Goal: Task Accomplishment & Management: Manage account settings

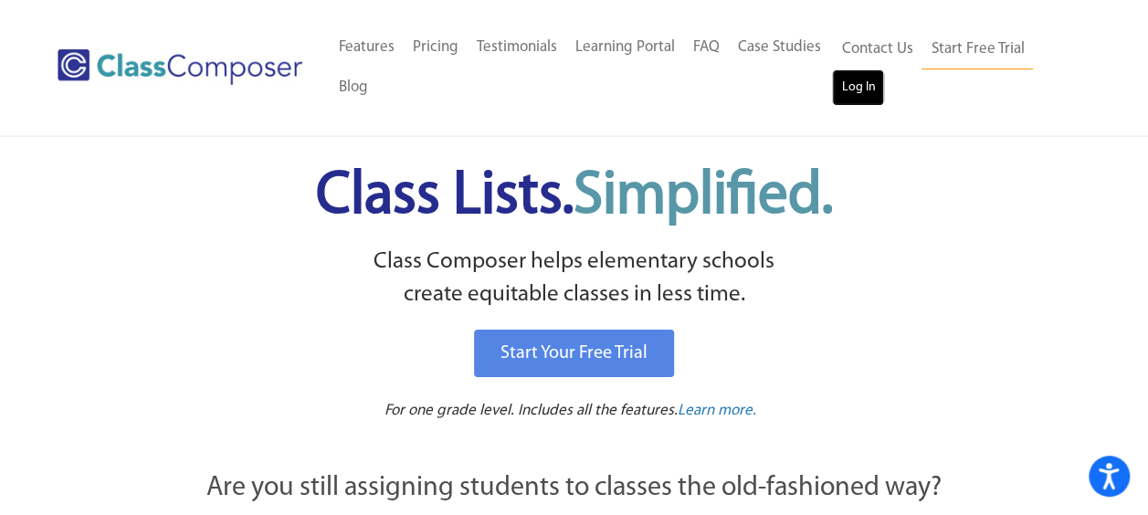
click at [848, 79] on link "Log In" at bounding box center [858, 87] width 52 height 37
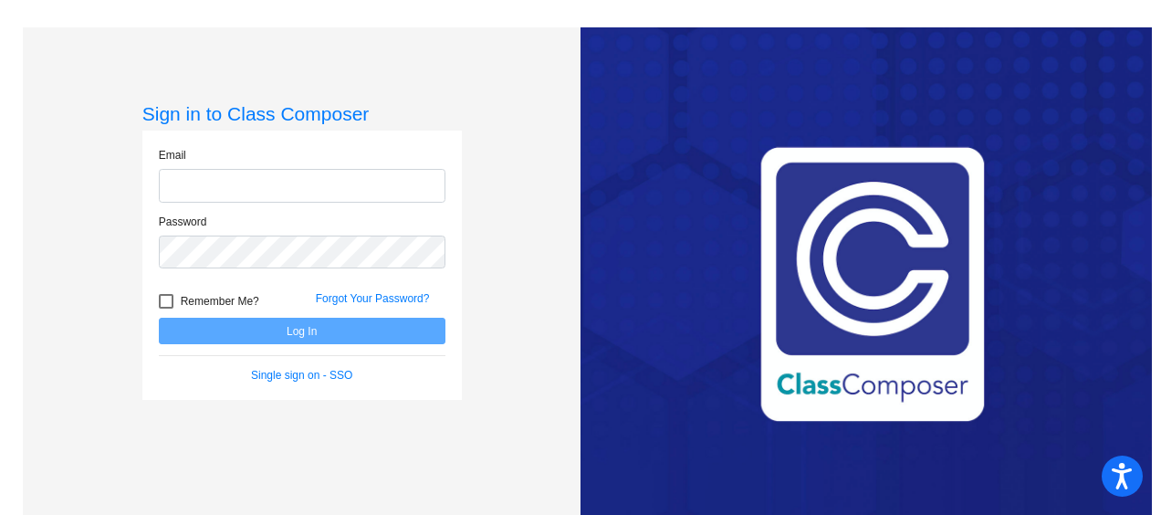
type input "[PERSON_NAME][EMAIL_ADDRESS][PERSON_NAME][DOMAIN_NAME]"
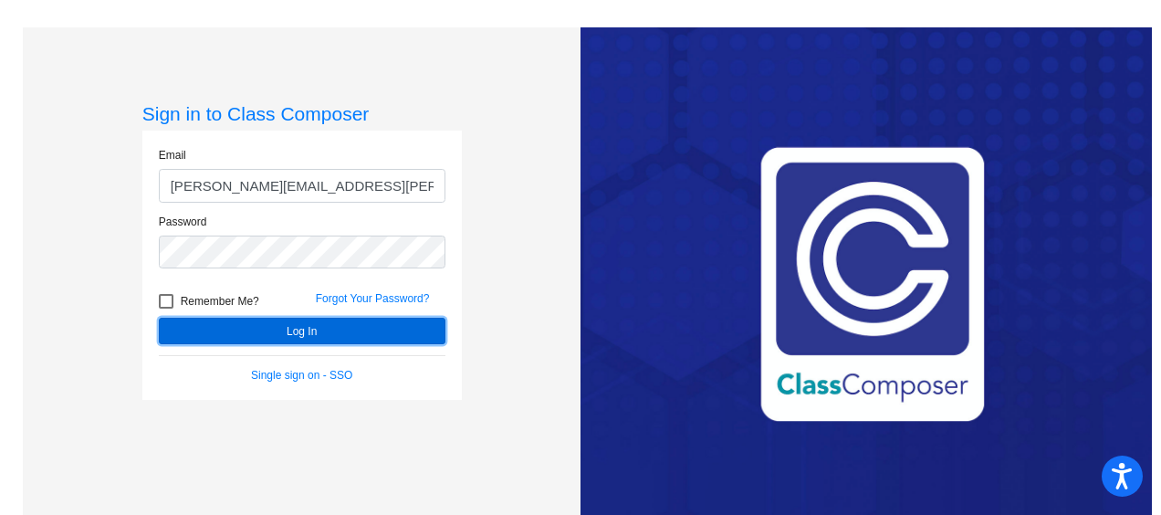
click at [274, 332] on button "Log In" at bounding box center [302, 331] width 287 height 26
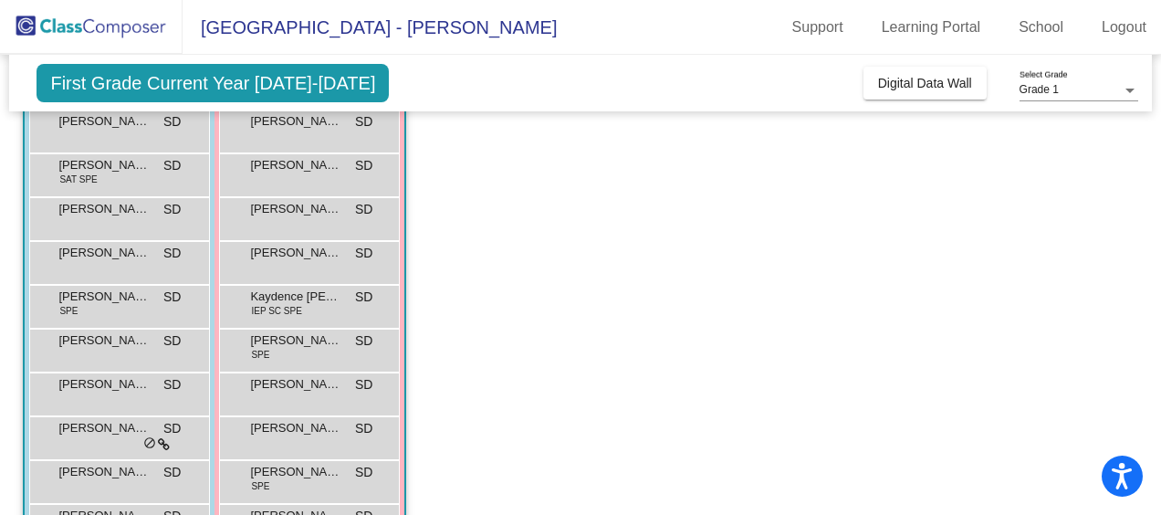
scroll to position [91, 0]
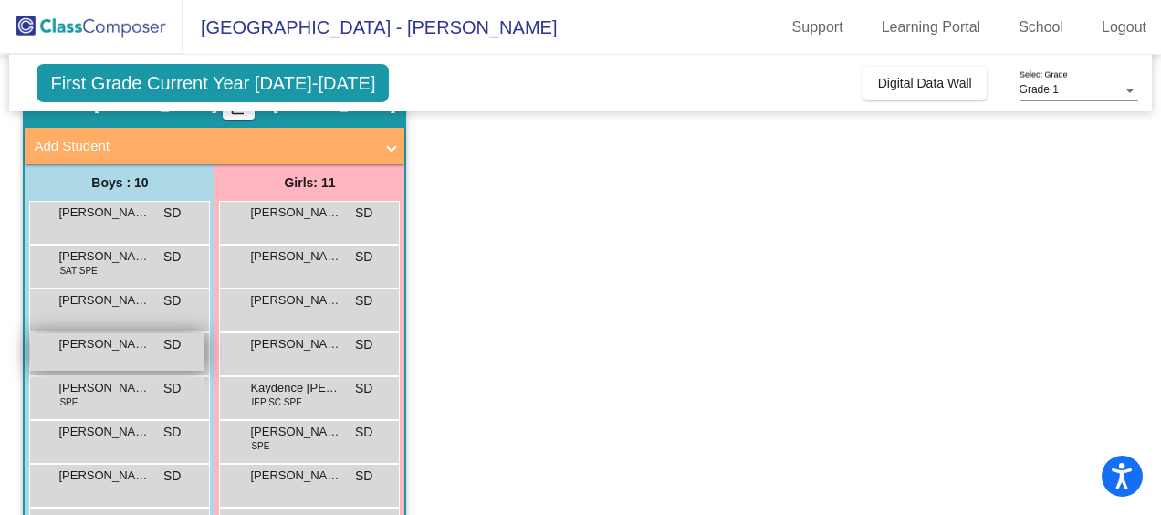
click at [132, 356] on div "[PERSON_NAME] SD lock do_not_disturb_alt" at bounding box center [117, 351] width 174 height 37
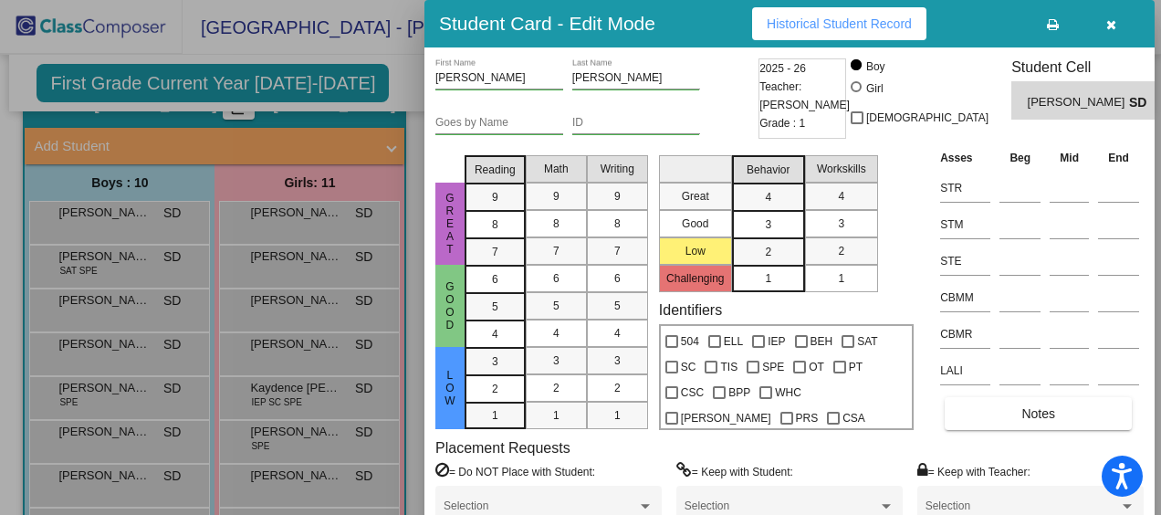
click at [908, 453] on div "Placement Requests = Do NOT Place with Student: Selection = Keep with Student: …" at bounding box center [789, 490] width 708 height 102
drag, startPoint x: 1156, startPoint y: 330, endPoint x: 1158, endPoint y: 371, distance: 40.2
click at [1158, 371] on div at bounding box center [580, 257] width 1161 height 515
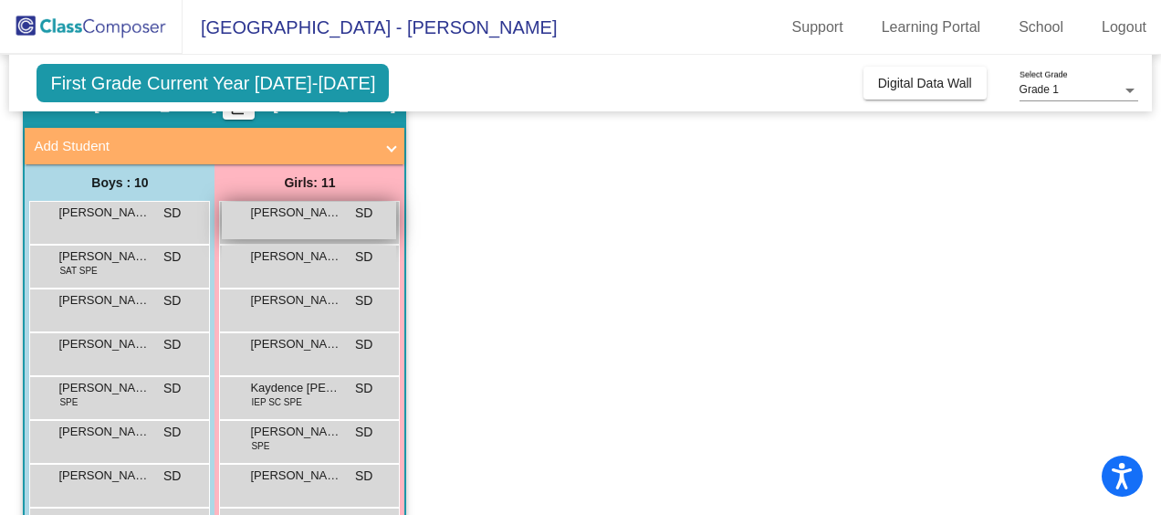
scroll to position [0, 0]
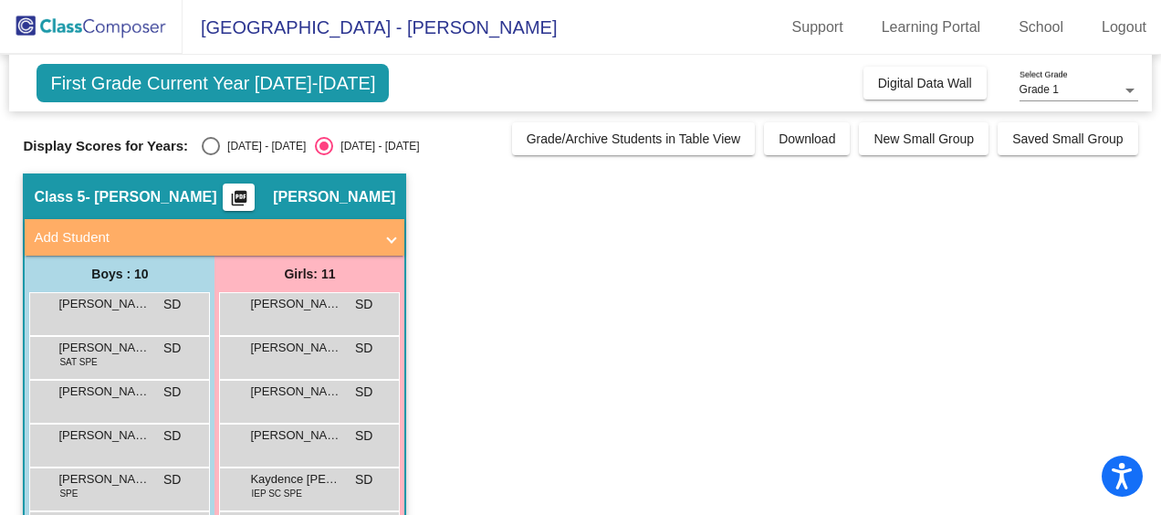
click at [202, 148] on div "Select an option" at bounding box center [211, 146] width 18 height 18
click at [210, 155] on input "[DATE] - [DATE]" at bounding box center [210, 155] width 1 height 1
radio input "true"
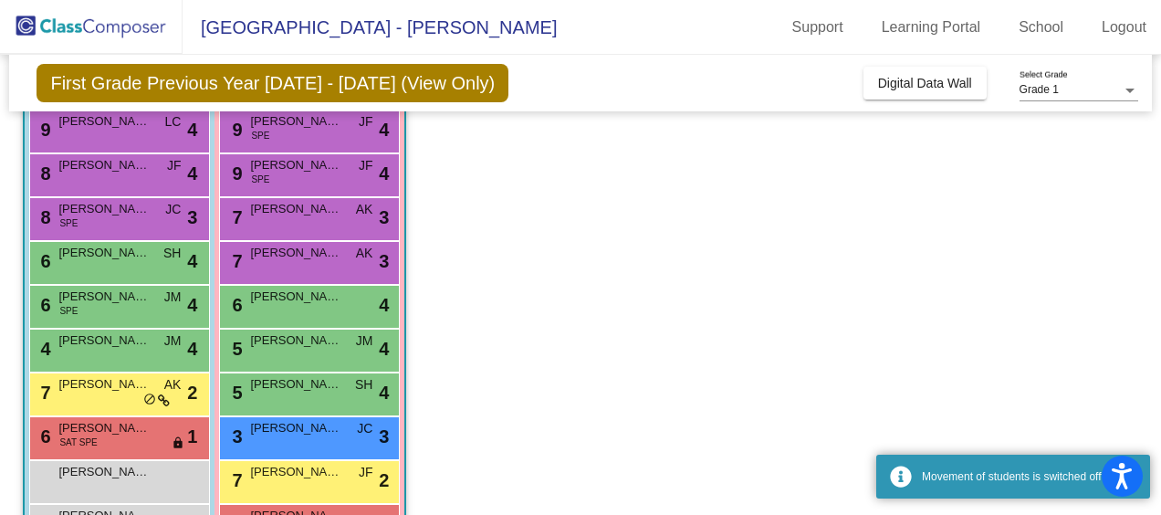
scroll to position [274, 0]
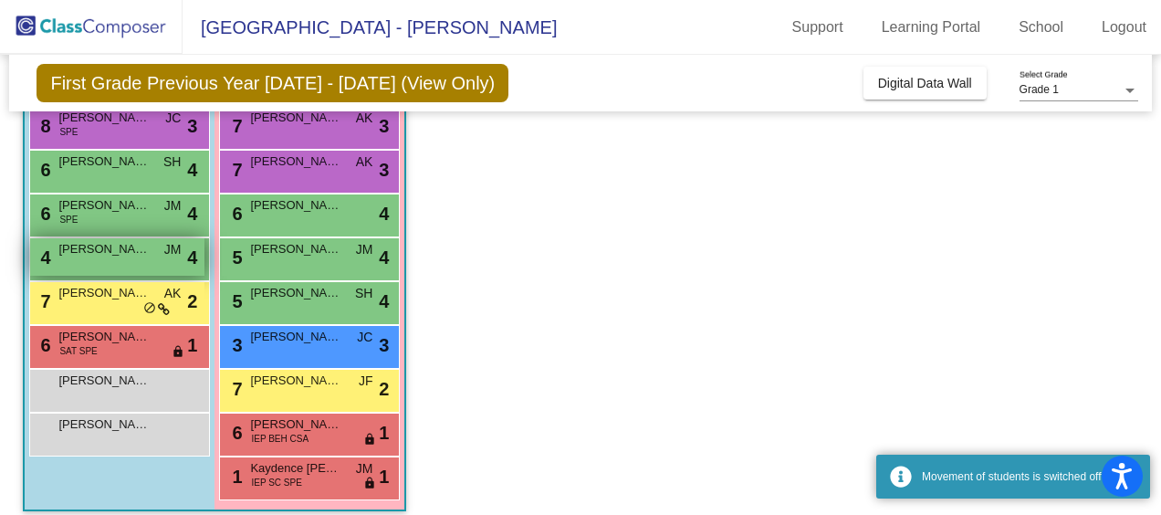
click at [73, 270] on div "4 [PERSON_NAME] [PERSON_NAME] lock do_not_disturb_alt 4" at bounding box center [117, 256] width 174 height 37
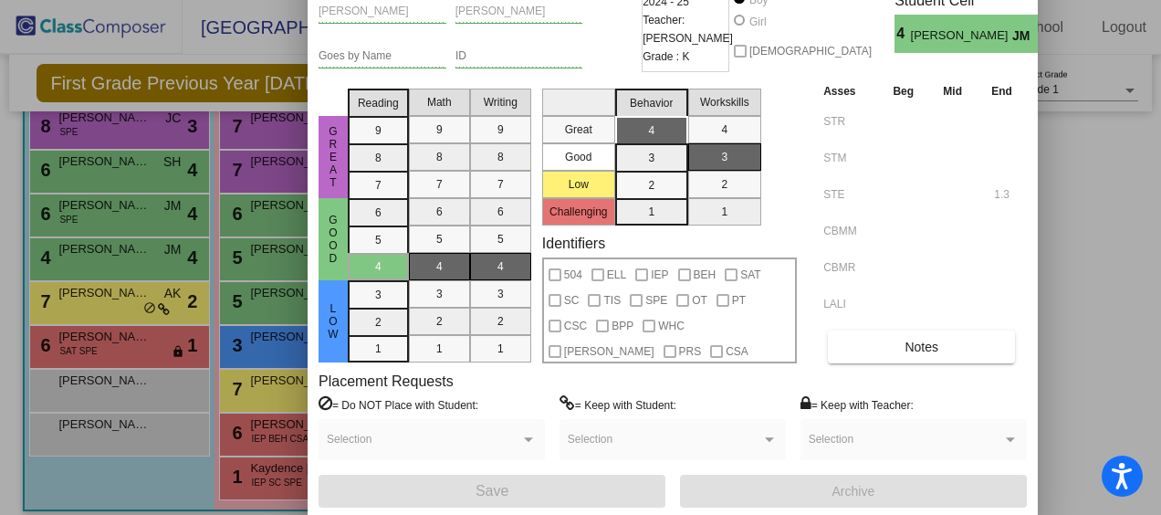
drag, startPoint x: 697, startPoint y: 43, endPoint x: 580, endPoint y: -24, distance: 134.5
click at [580, 0] on html "Accessibility Screen-Reader Guide, Feedback, and Issue Reporting | New window […" at bounding box center [580, 257] width 1161 height 515
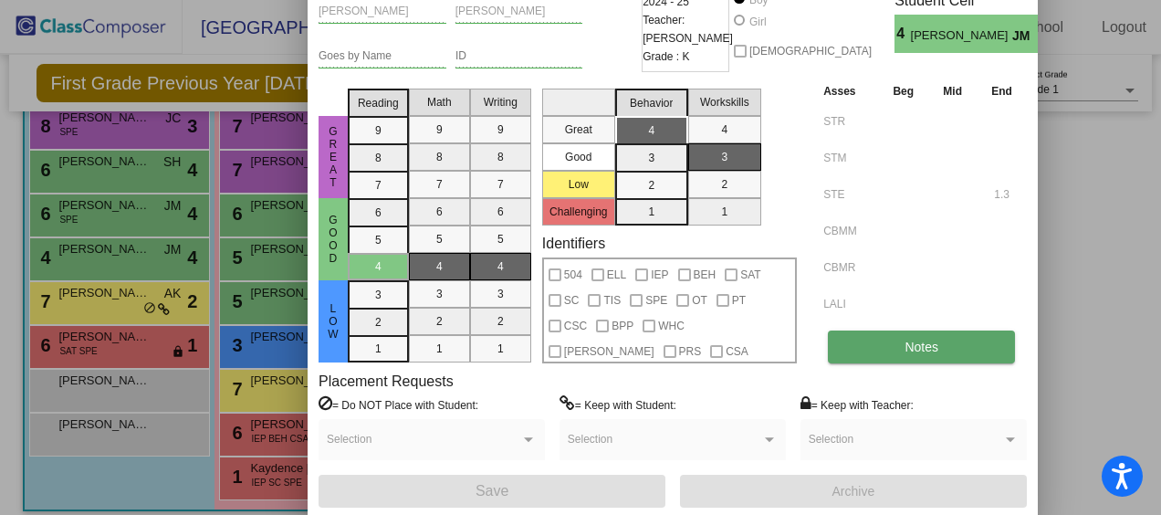
click at [896, 339] on button "Notes" at bounding box center [921, 346] width 187 height 33
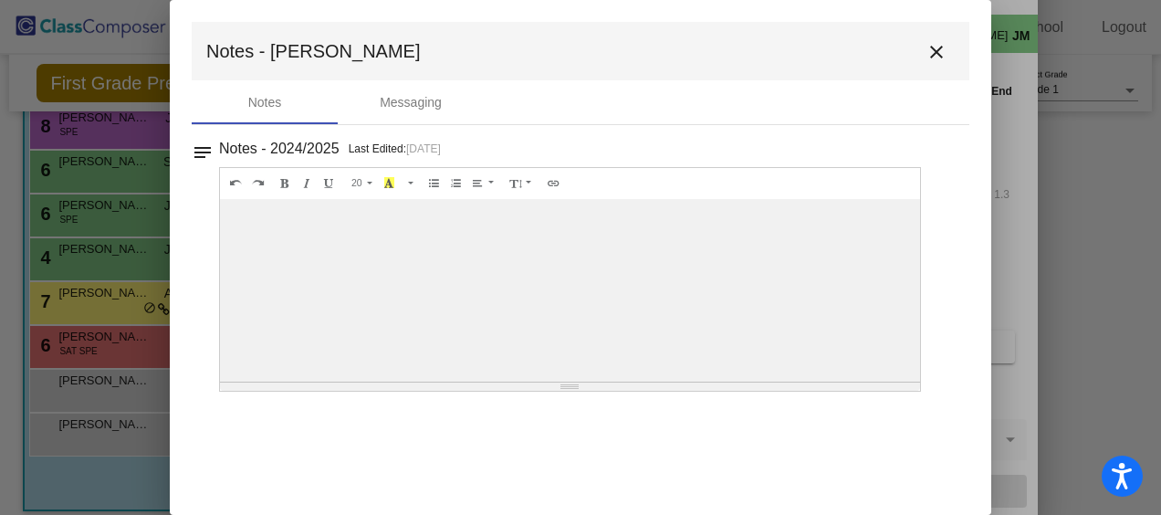
click at [938, 45] on mat-icon "close" at bounding box center [937, 52] width 22 height 22
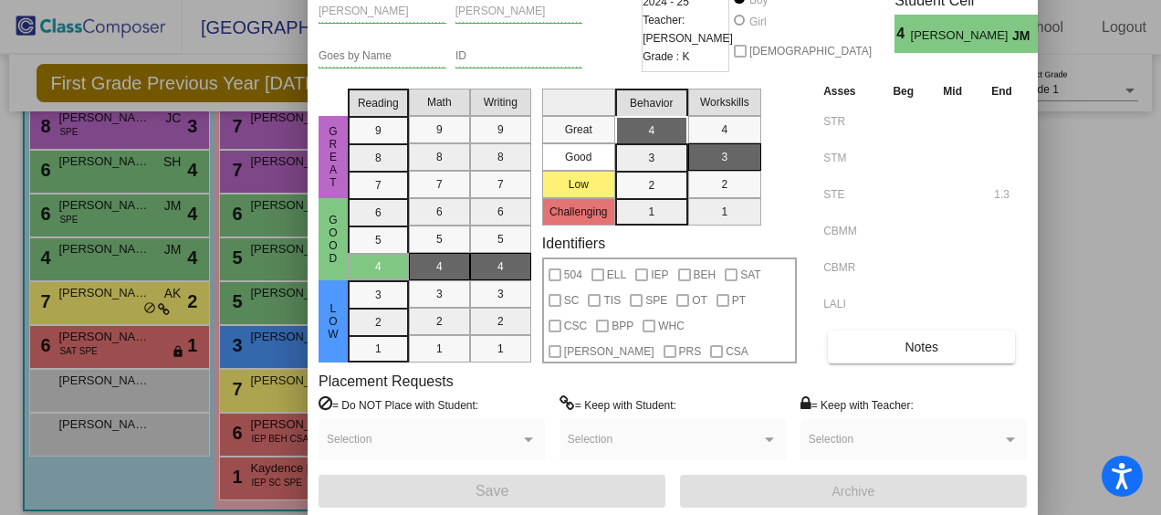
click at [1090, 226] on div at bounding box center [580, 257] width 1161 height 515
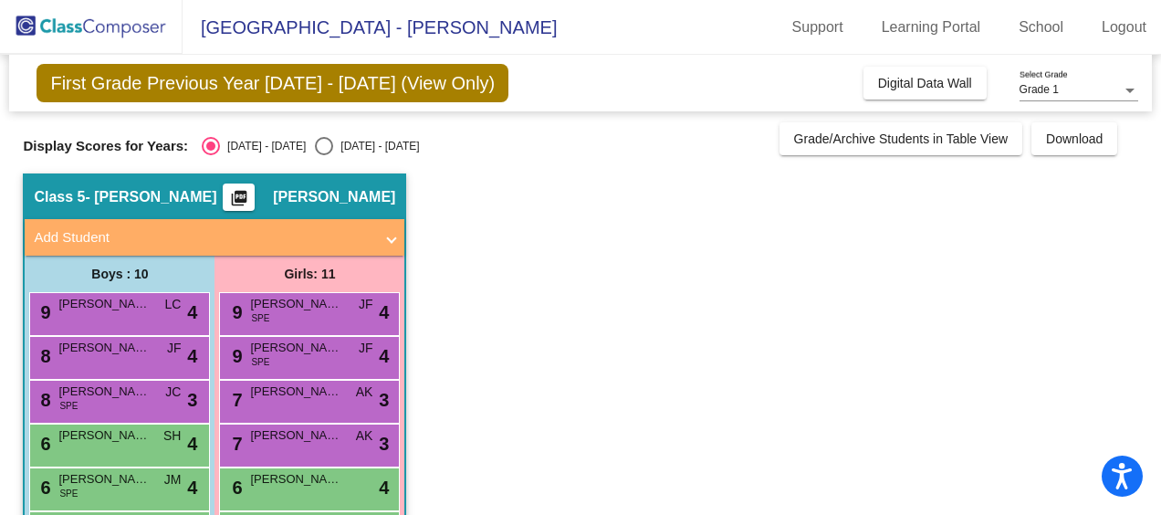
scroll to position [91, 0]
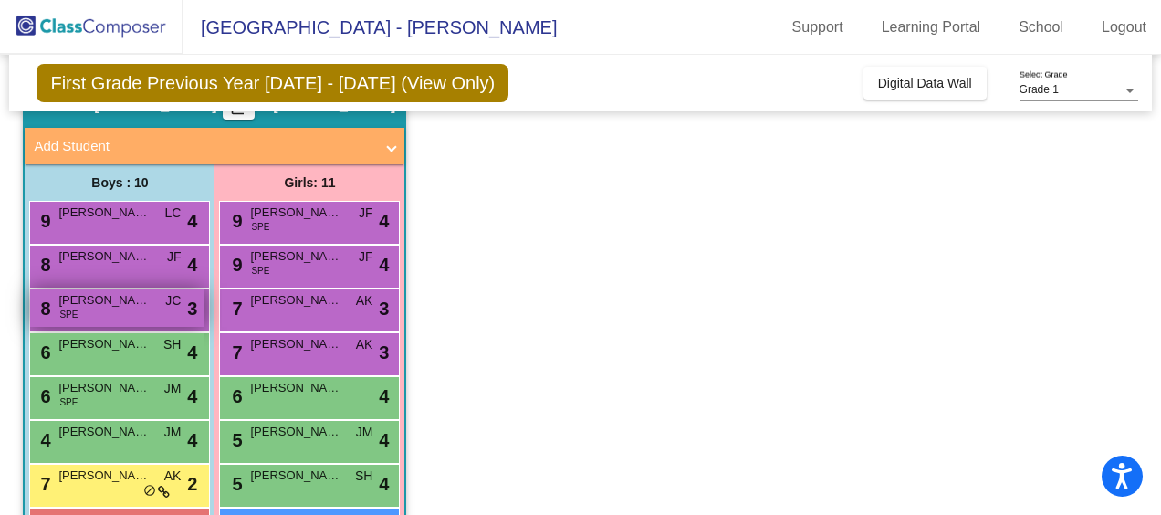
click at [125, 313] on div "8 [PERSON_NAME] SPE JC lock do_not_disturb_alt 3" at bounding box center [117, 307] width 174 height 37
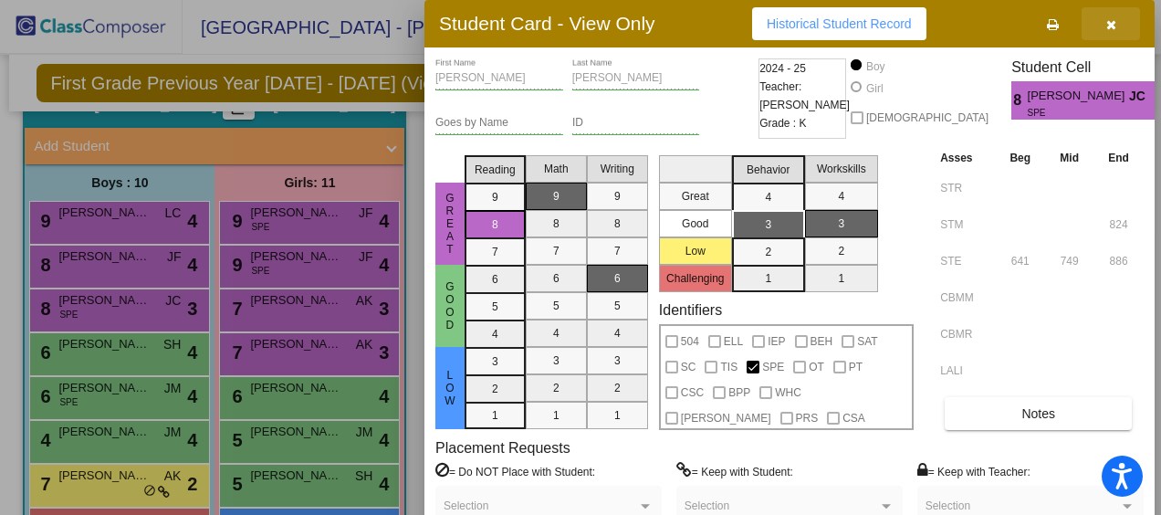
click at [1105, 20] on button "button" at bounding box center [1111, 23] width 58 height 33
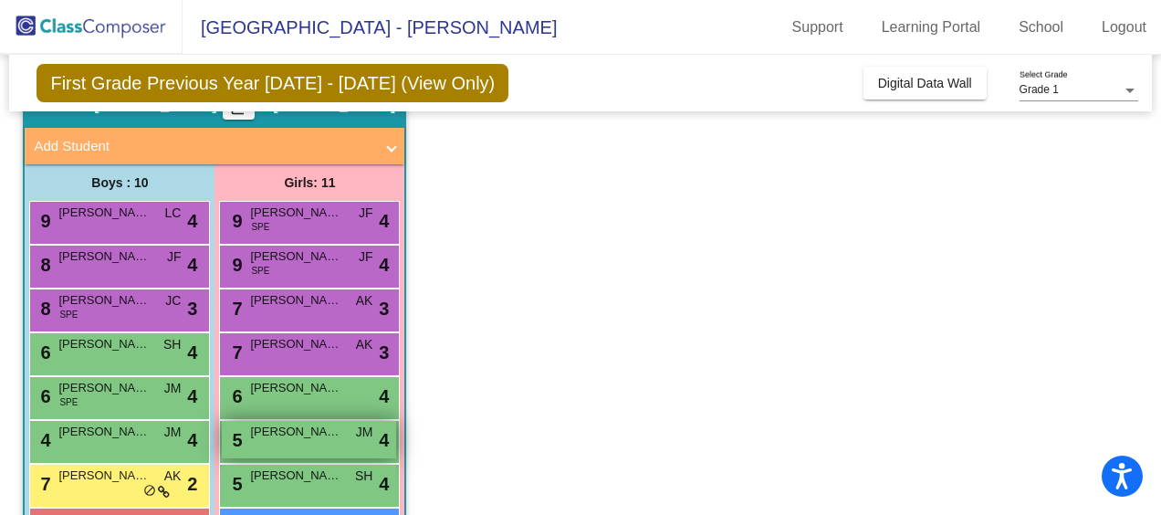
click at [311, 428] on span "[PERSON_NAME]" at bounding box center [295, 432] width 91 height 18
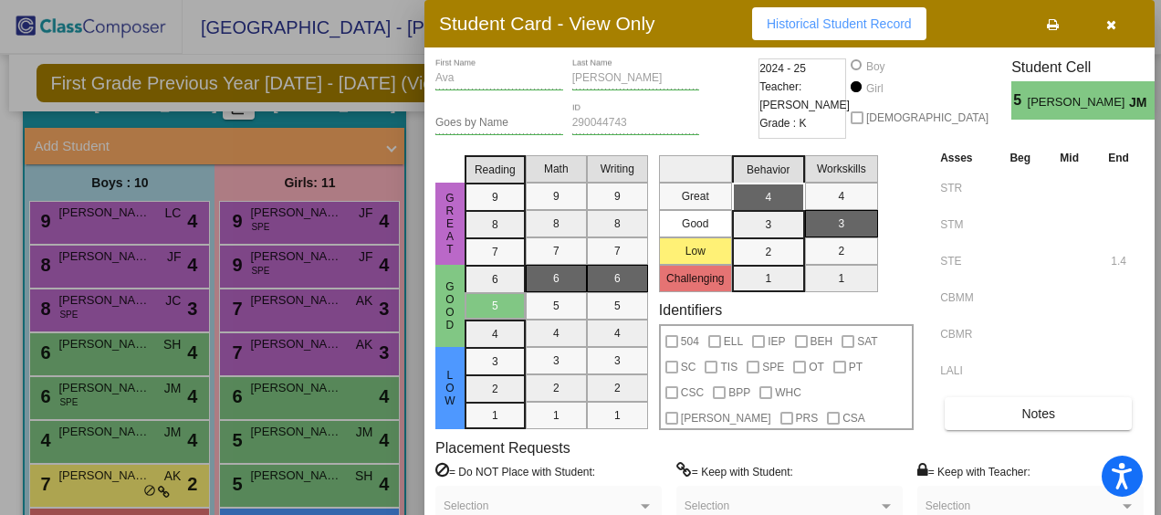
click at [1116, 22] on icon "button" at bounding box center [1111, 24] width 10 height 13
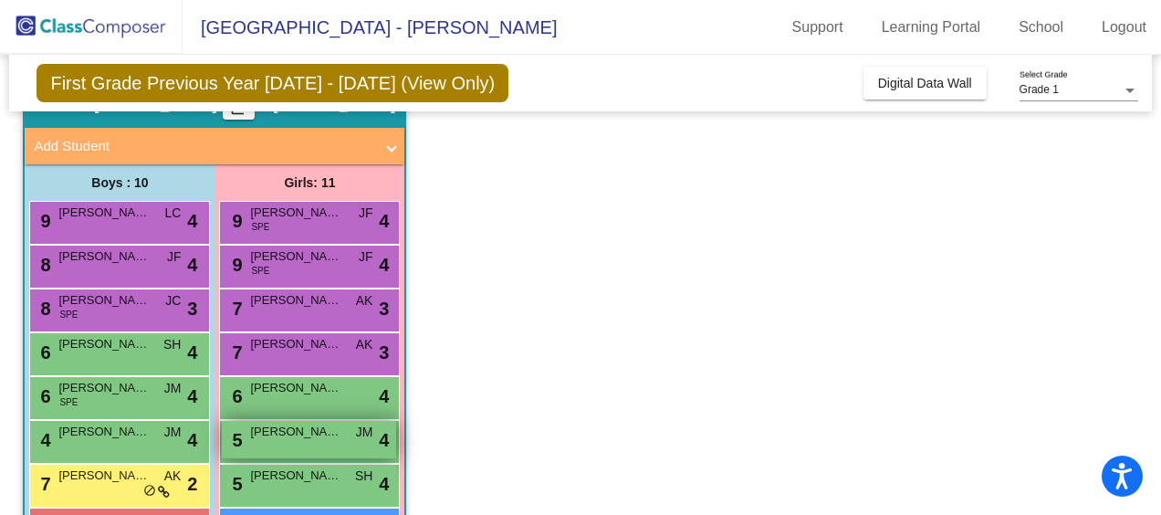
scroll to position [183, 0]
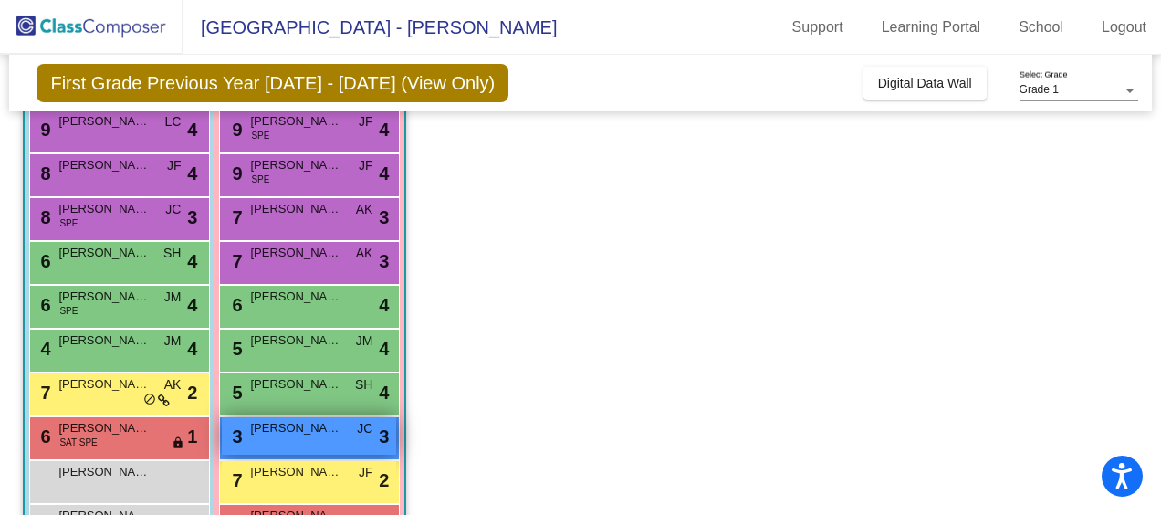
click at [279, 431] on span "[PERSON_NAME]" at bounding box center [295, 428] width 91 height 18
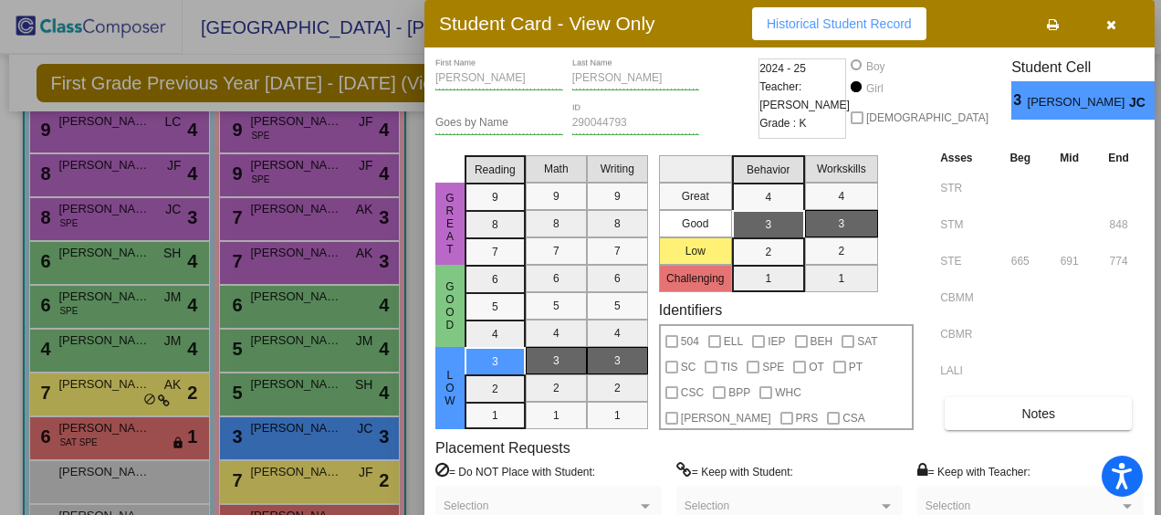
click at [1114, 25] on icon "button" at bounding box center [1111, 24] width 10 height 13
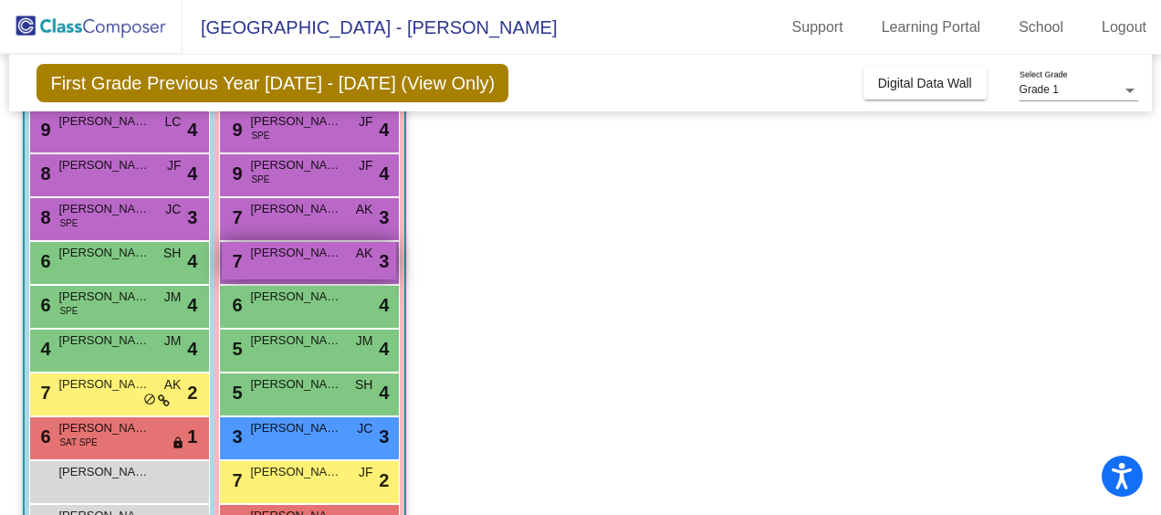
click at [314, 254] on span "[PERSON_NAME]" at bounding box center [295, 253] width 91 height 18
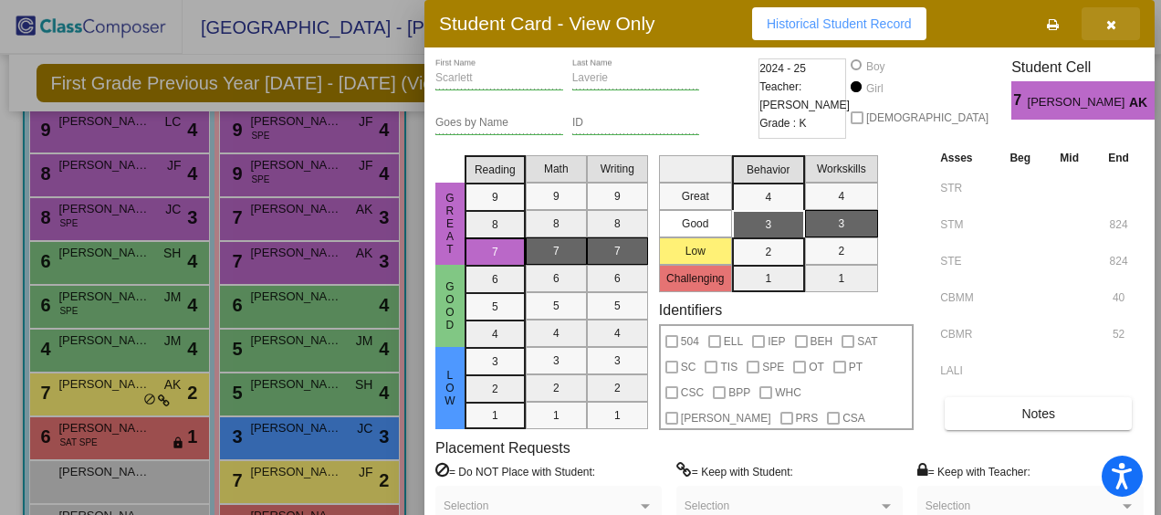
click at [1121, 33] on button "button" at bounding box center [1111, 23] width 58 height 33
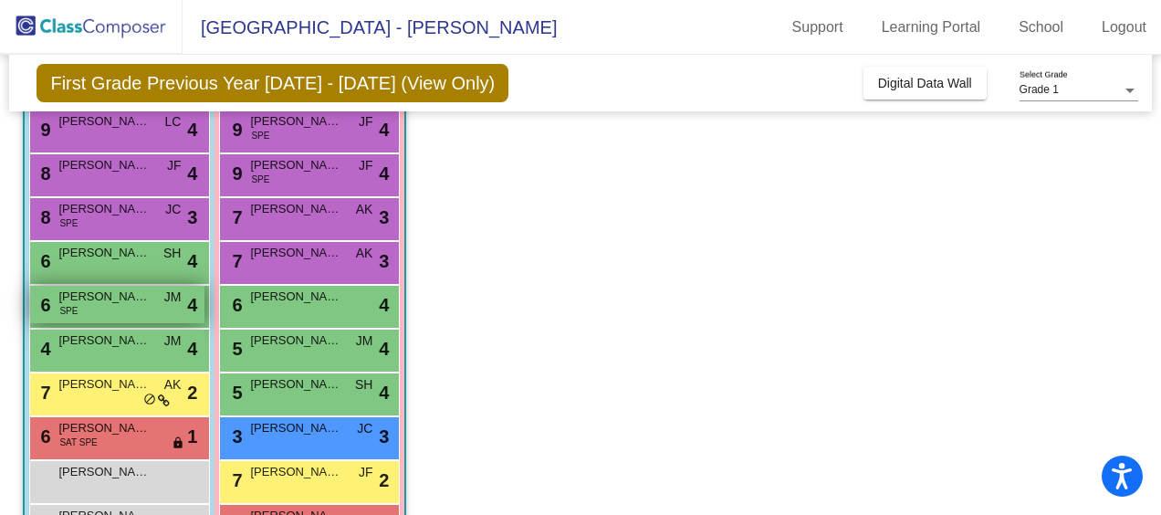
click at [85, 298] on span "[PERSON_NAME]" at bounding box center [103, 297] width 91 height 18
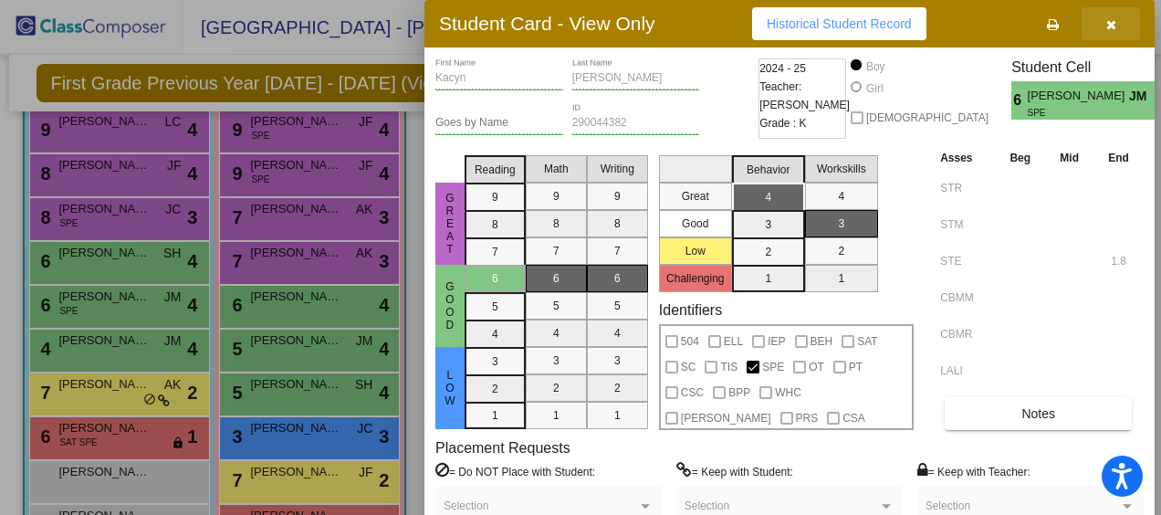
click at [1112, 16] on span "button" at bounding box center [1111, 23] width 10 height 15
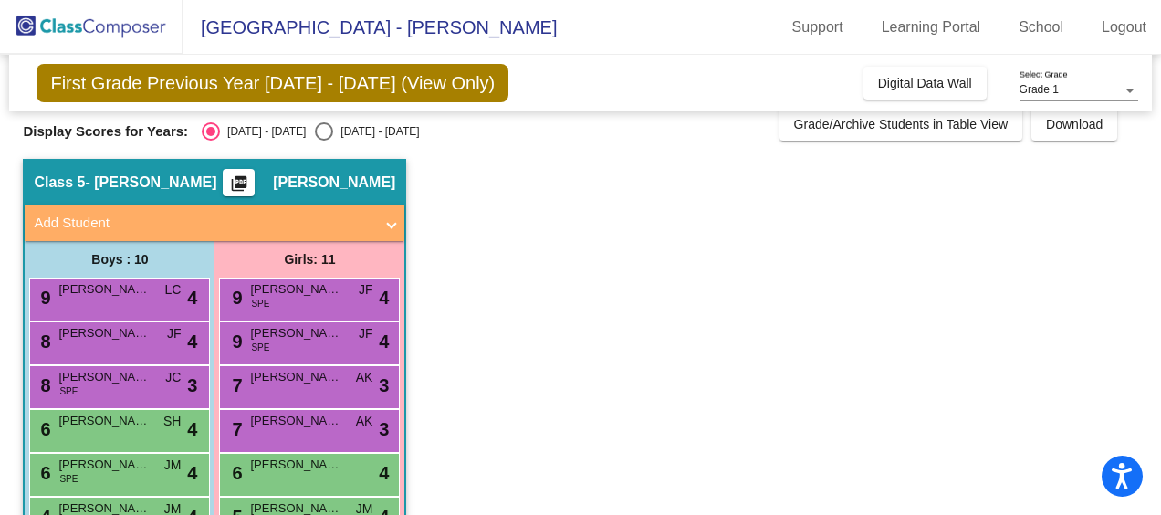
scroll to position [0, 0]
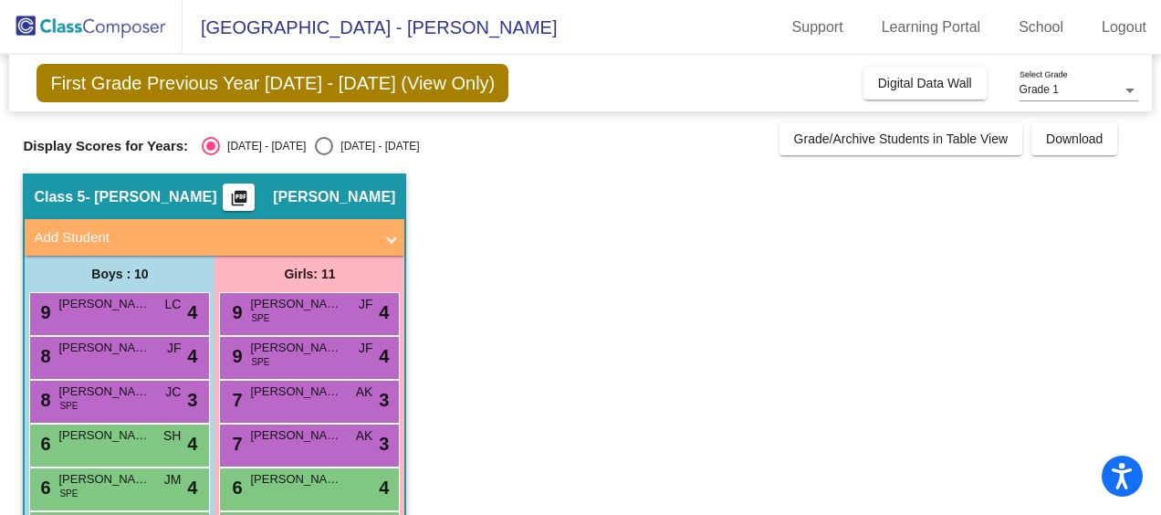
drag, startPoint x: 868, startPoint y: 80, endPoint x: 812, endPoint y: 99, distance: 58.6
click at [868, 80] on button "Digital Data Wall" at bounding box center [925, 83] width 123 height 33
